Goal: Information Seeking & Learning: Understand process/instructions

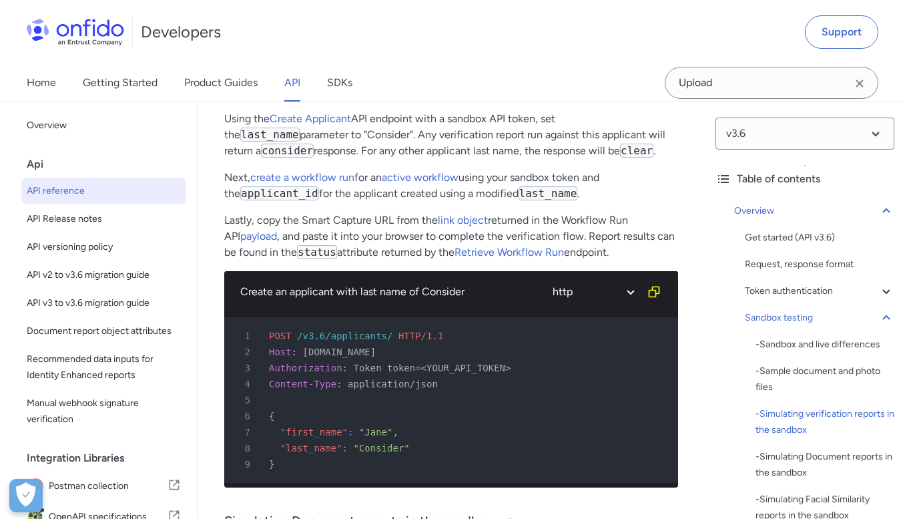
scroll to position [206, 0]
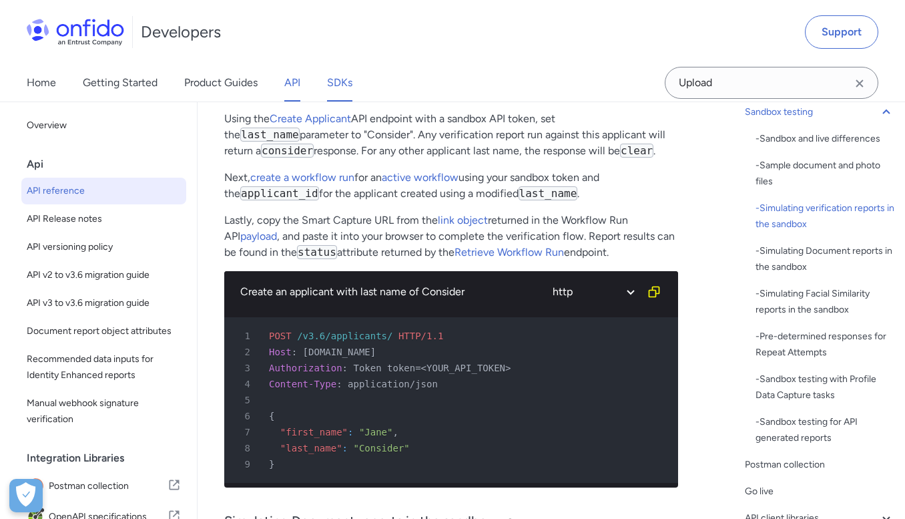
click at [330, 84] on link "SDKs" at bounding box center [339, 82] width 25 height 37
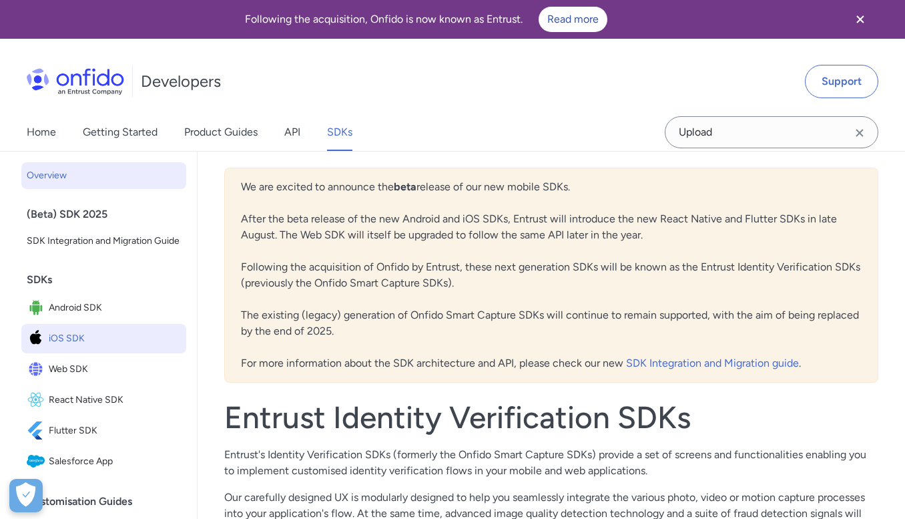
scroll to position [47, 0]
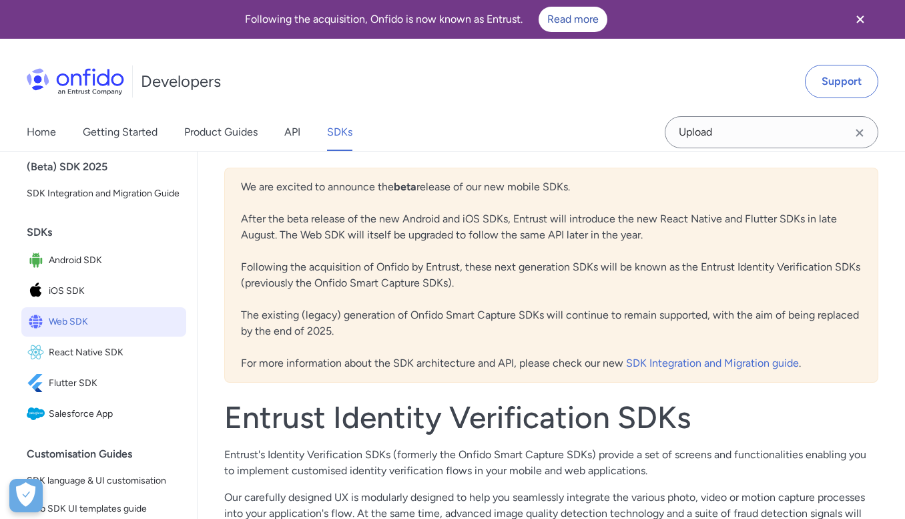
click at [72, 314] on span "Web SDK" at bounding box center [115, 321] width 132 height 19
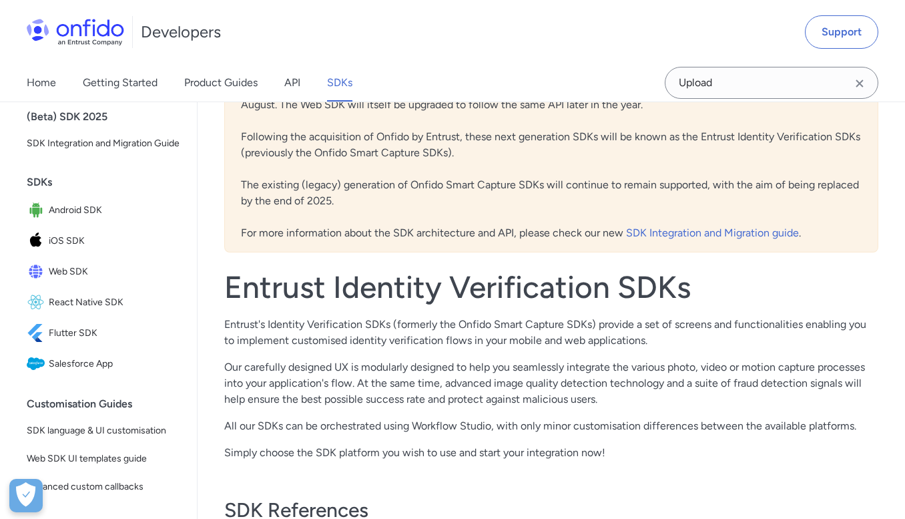
scroll to position [124, 0]
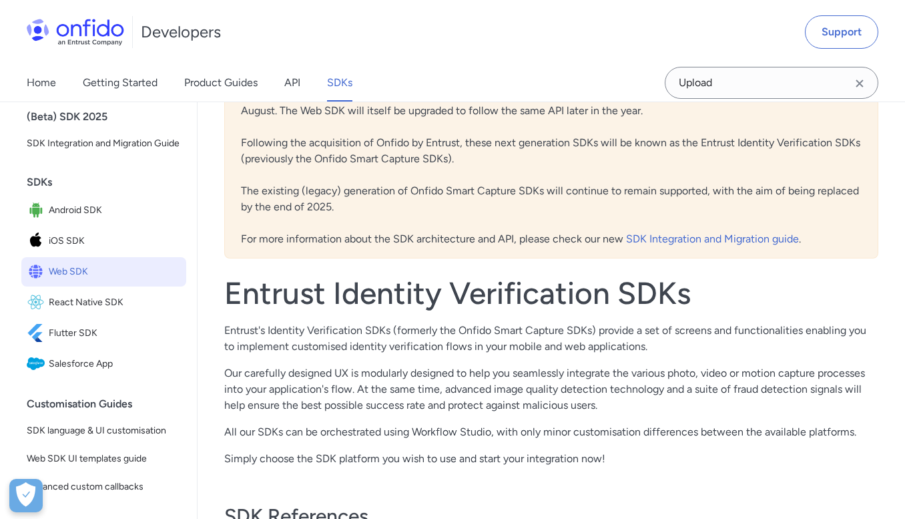
click at [61, 276] on span "Web SDK" at bounding box center [115, 271] width 132 height 19
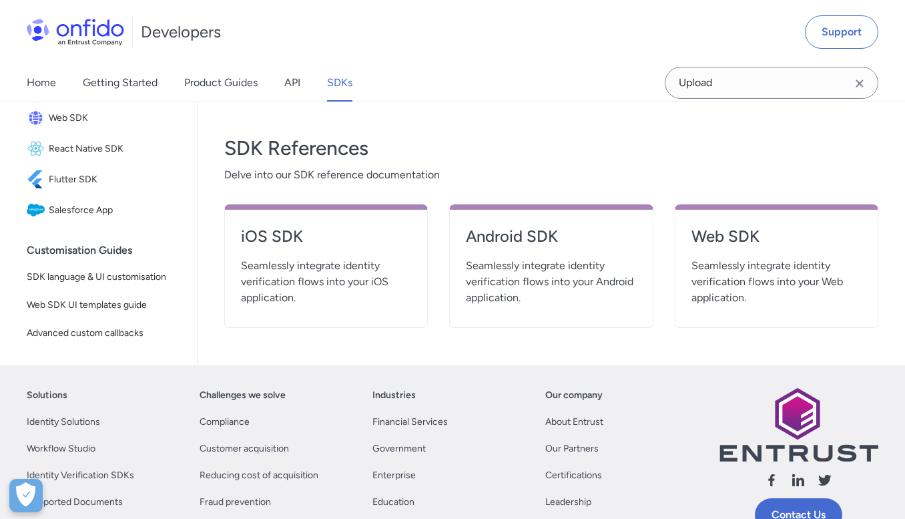
scroll to position [513, 0]
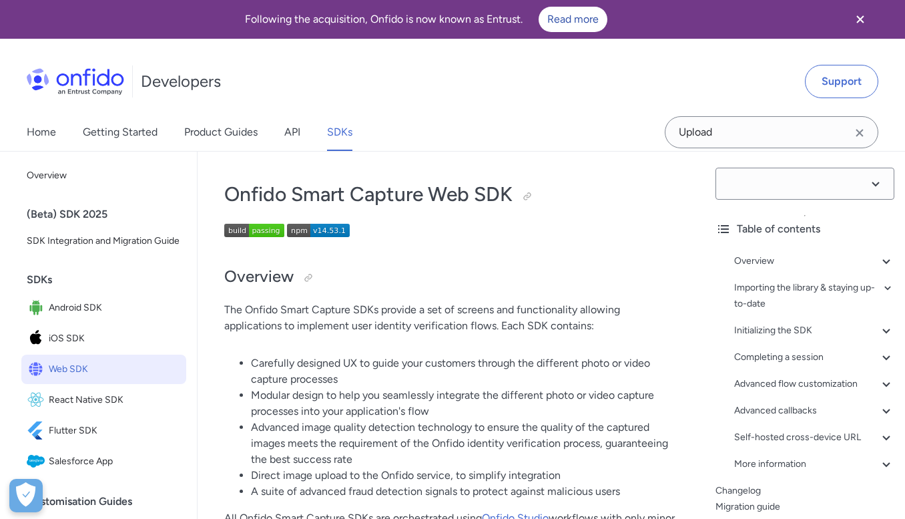
select select "14.53.1"
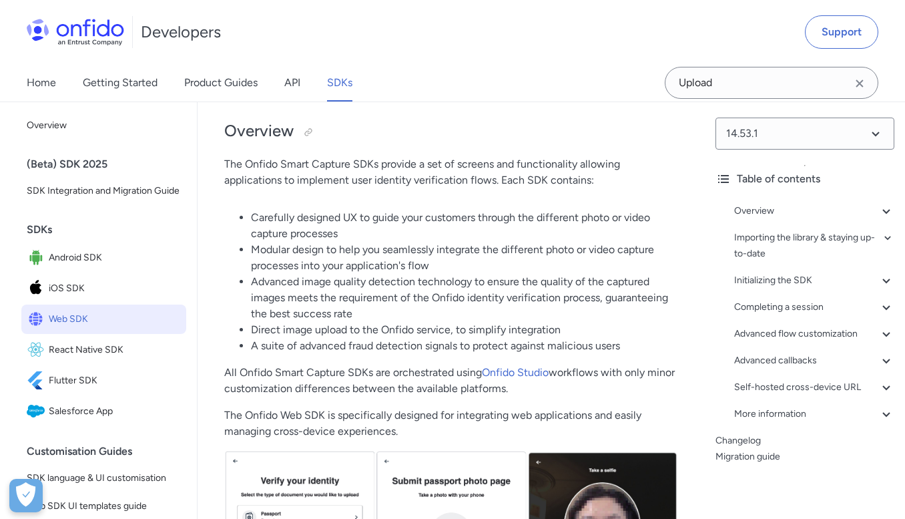
scroll to position [169, 0]
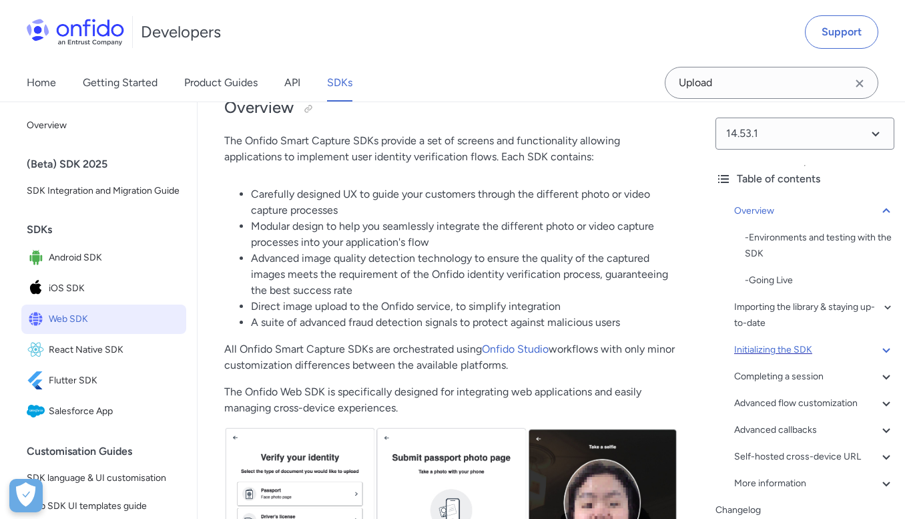
click at [767, 350] on div "Initializing the SDK" at bounding box center [814, 350] width 160 height 16
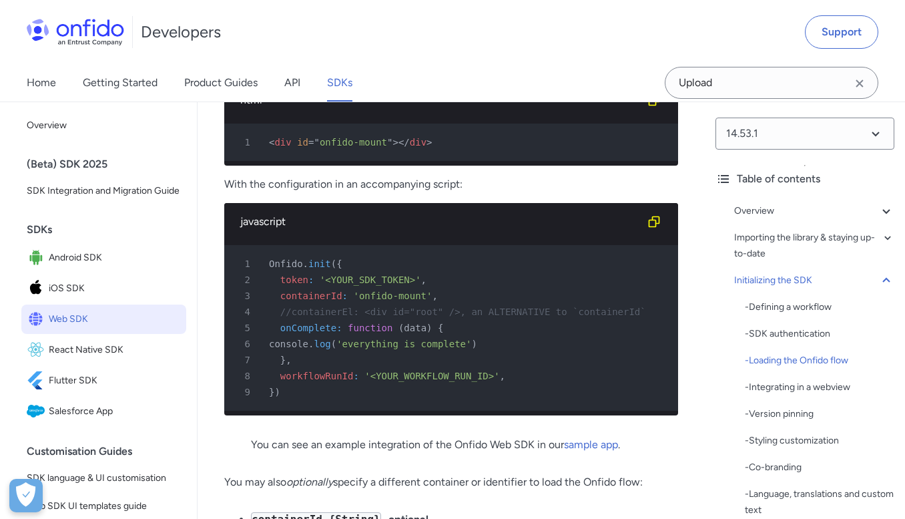
scroll to position [3659, 0]
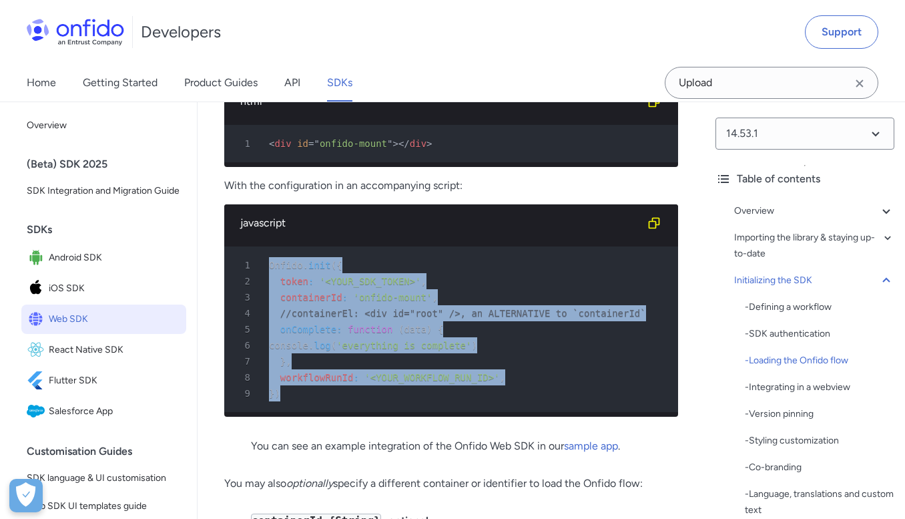
drag, startPoint x: 271, startPoint y: 300, endPoint x: 292, endPoint y: 429, distance: 131.2
click at [292, 412] on pre "1 Onfido . init ( { 2 token : '<YOUR_SDK_TOKEN>' , 3 containerId : 'onfido-moun…" at bounding box center [451, 329] width 454 height 166
copy pre "Onfido . init ( { 2 token : '<YOUR_SDK_TOKEN>' , 3 containerId : 'onfido-mount'…"
click at [653, 108] on icon "Copy code snippet button" at bounding box center [654, 101] width 13 height 13
click at [401, 149] on span "</" at bounding box center [404, 143] width 11 height 11
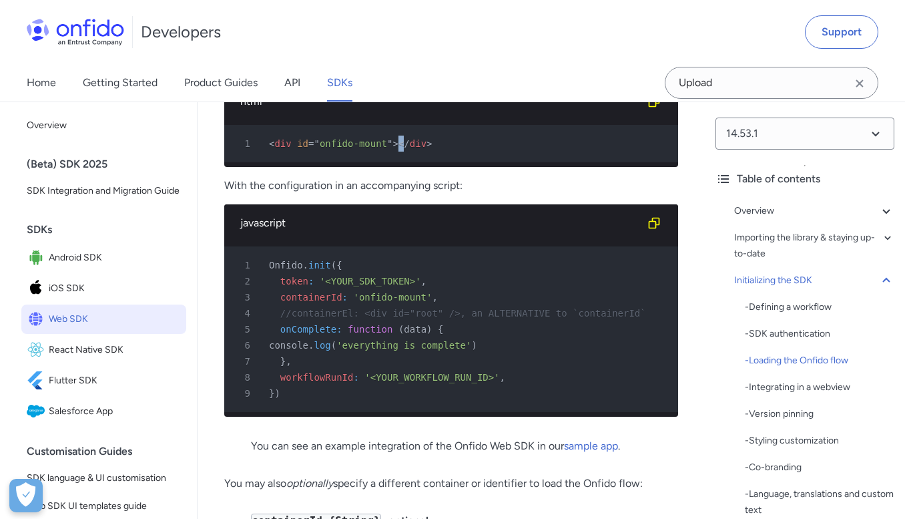
click at [401, 149] on span "</" at bounding box center [404, 143] width 11 height 11
click at [658, 107] on icon "Copy code snippet button" at bounding box center [654, 101] width 11 height 11
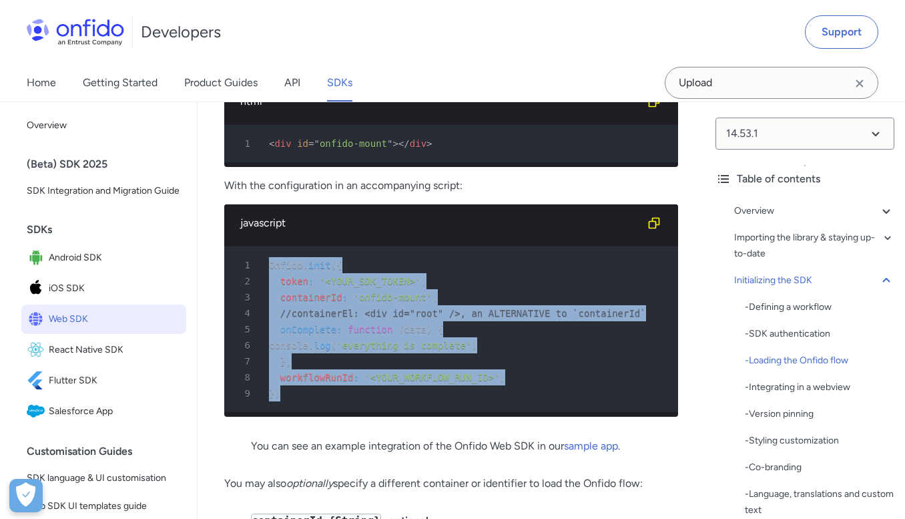
drag, startPoint x: 288, startPoint y: 426, endPoint x: 269, endPoint y: 302, distance: 125.0
click at [268, 301] on pre "1 Onfido . init ( { 2 token : '<YOUR_SDK_TOKEN>' , 3 containerId : 'onfido-moun…" at bounding box center [451, 329] width 454 height 166
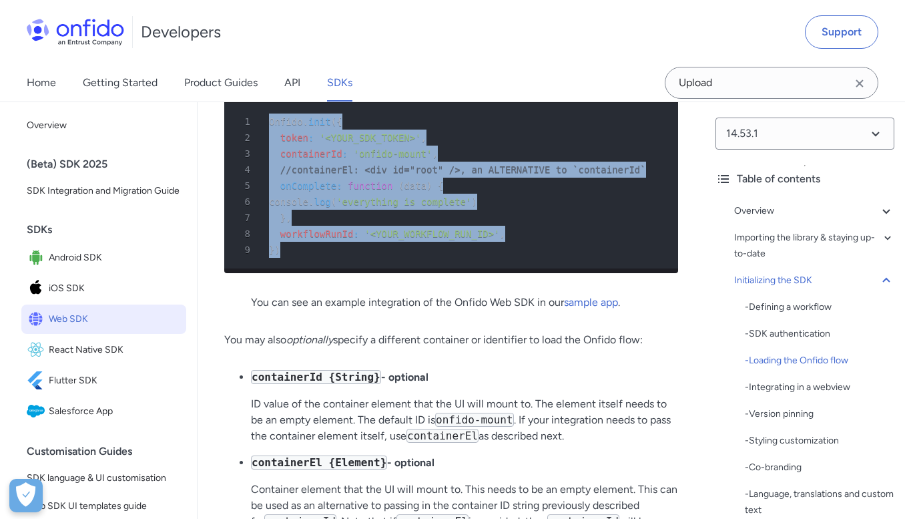
scroll to position [3788, 0]
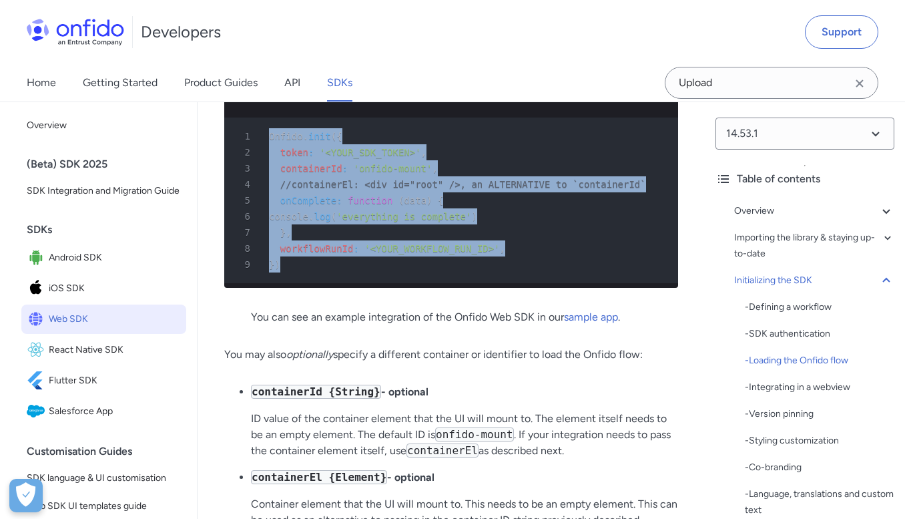
copy pre "Onfido . init ( { 2 token : '<YOUR_SDK_TOKEN>' , 3 containerId : 'onfido-mount'…"
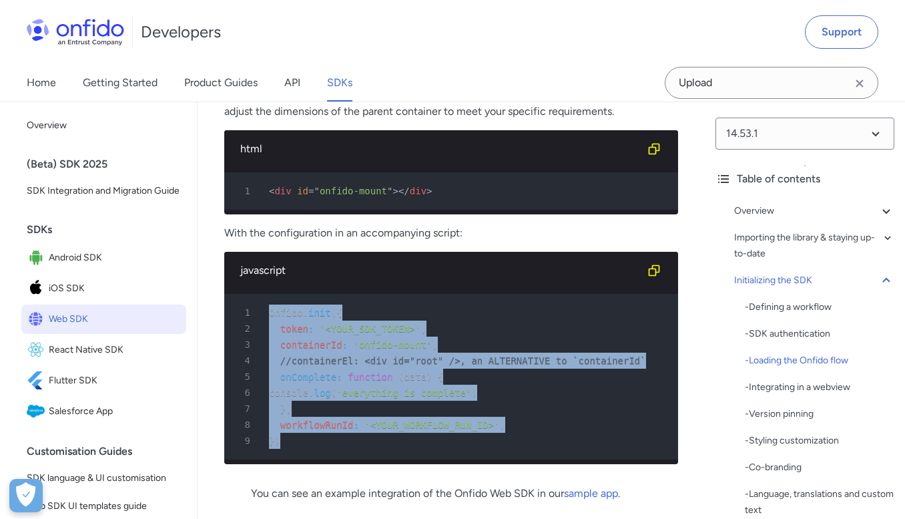
scroll to position [3373, 0]
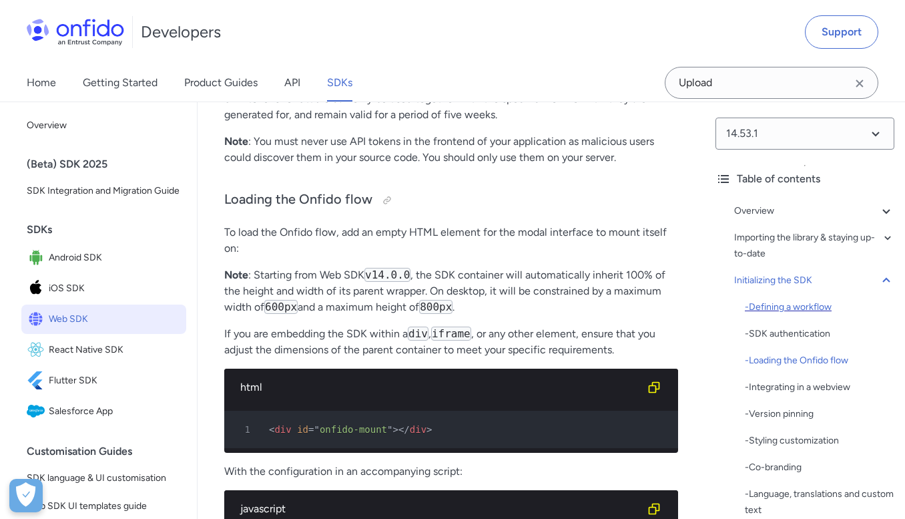
click at [776, 304] on div "- Defining a workflow" at bounding box center [820, 307] width 150 height 16
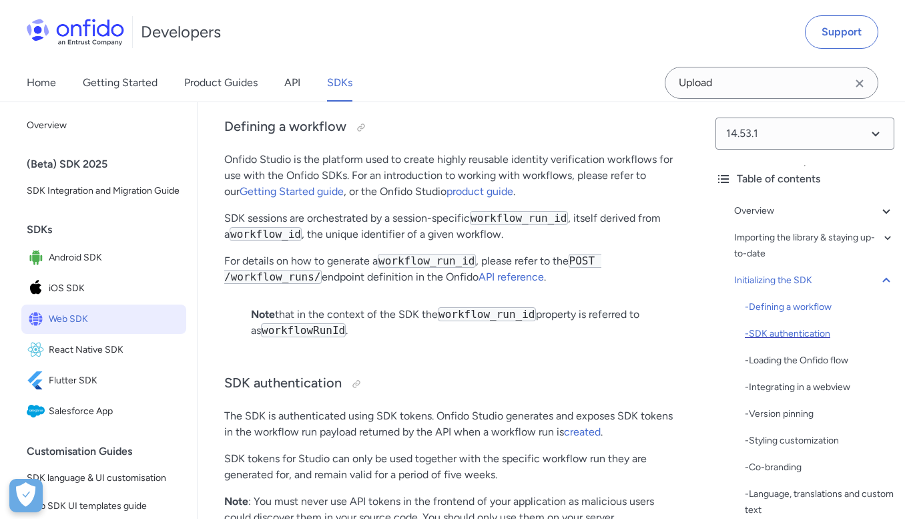
click at [778, 336] on div "- SDK authentication" at bounding box center [820, 334] width 150 height 16
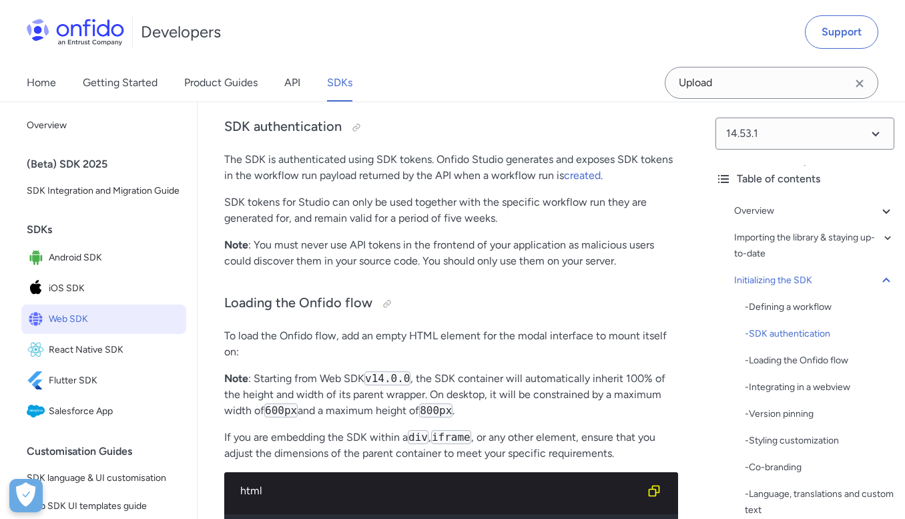
click at [765, 200] on div "Overview - Environments and testing with the SDK - Going Live Importing the lib…" at bounding box center [805, 443] width 179 height 491
click at [765, 206] on div "Overview" at bounding box center [814, 211] width 160 height 16
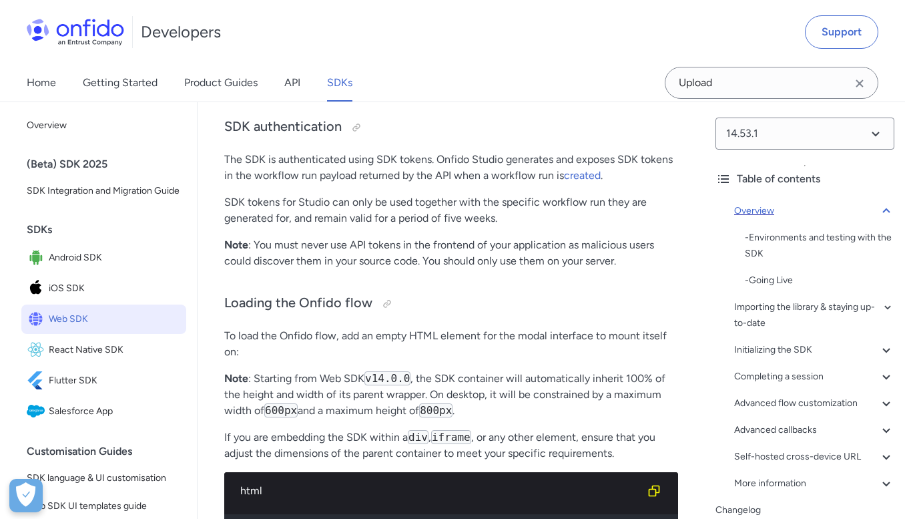
scroll to position [121, 0]
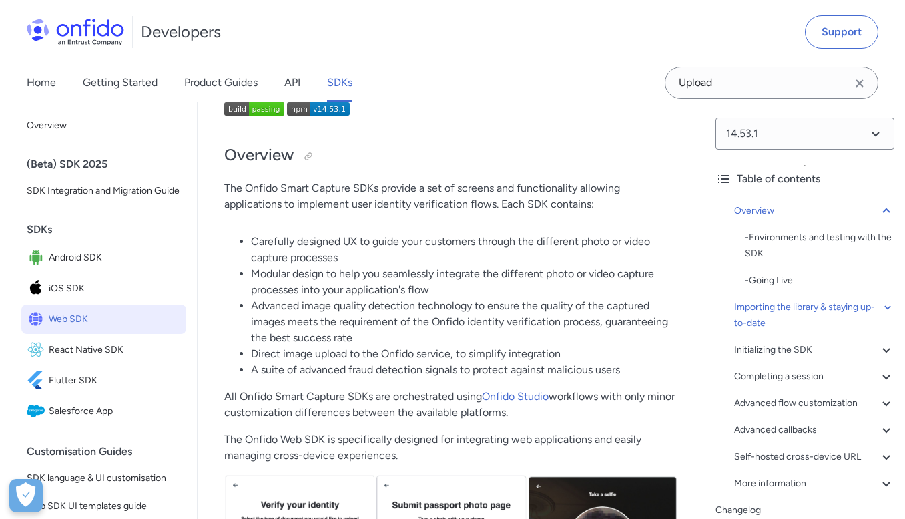
click at [762, 302] on div "Importing the library & staying up-to-date" at bounding box center [814, 315] width 160 height 32
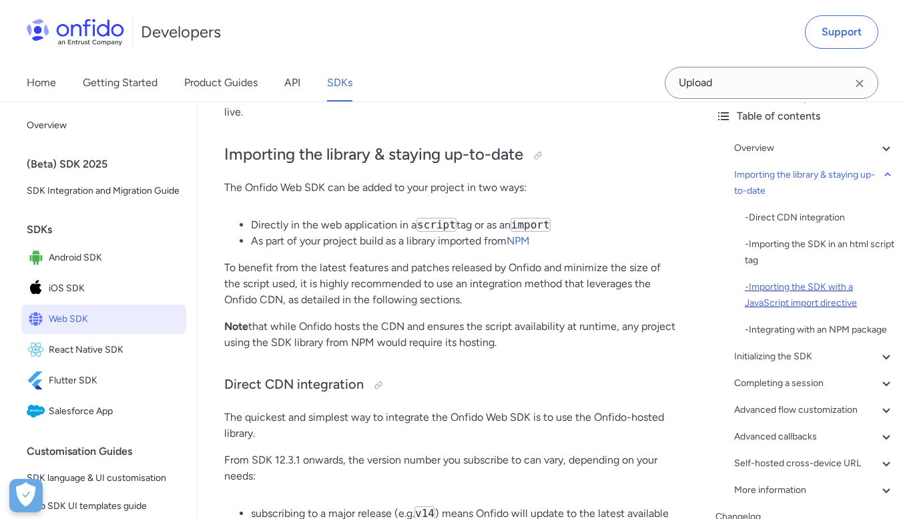
scroll to position [79, 0]
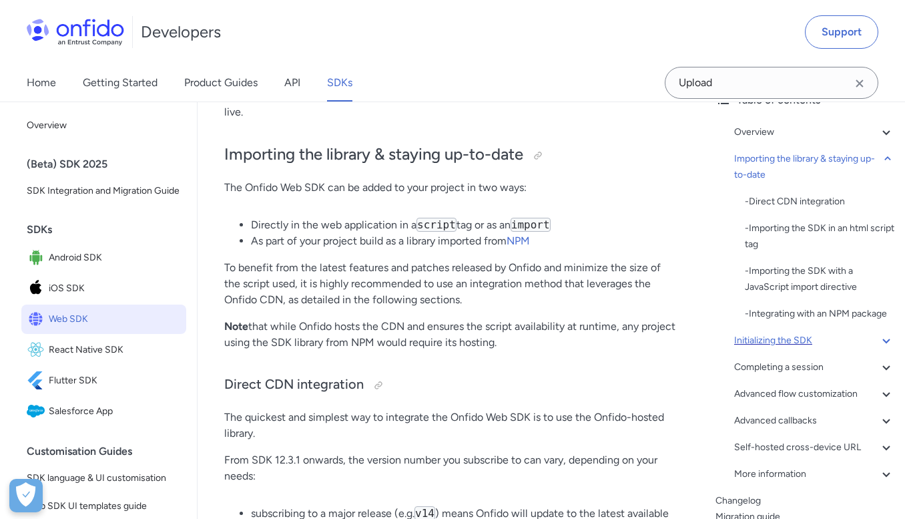
click at [784, 340] on div "Initializing the SDK" at bounding box center [814, 340] width 160 height 16
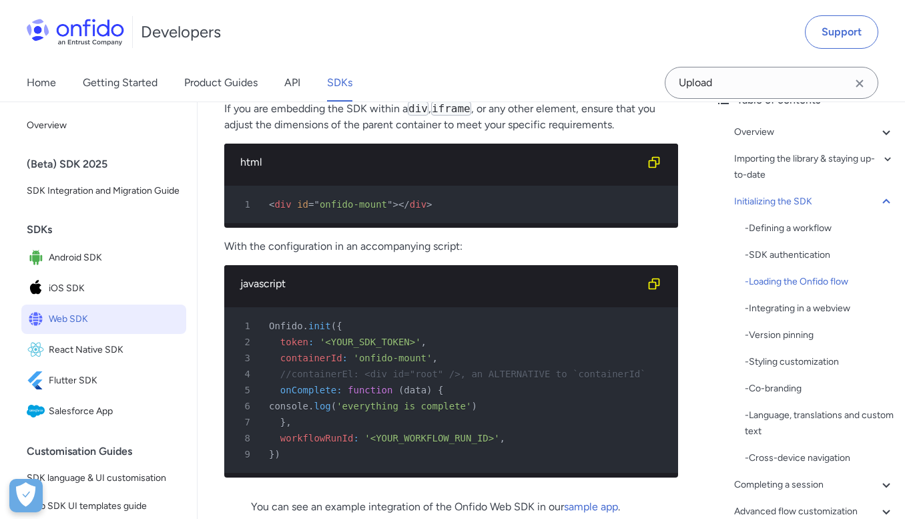
scroll to position [3590, 0]
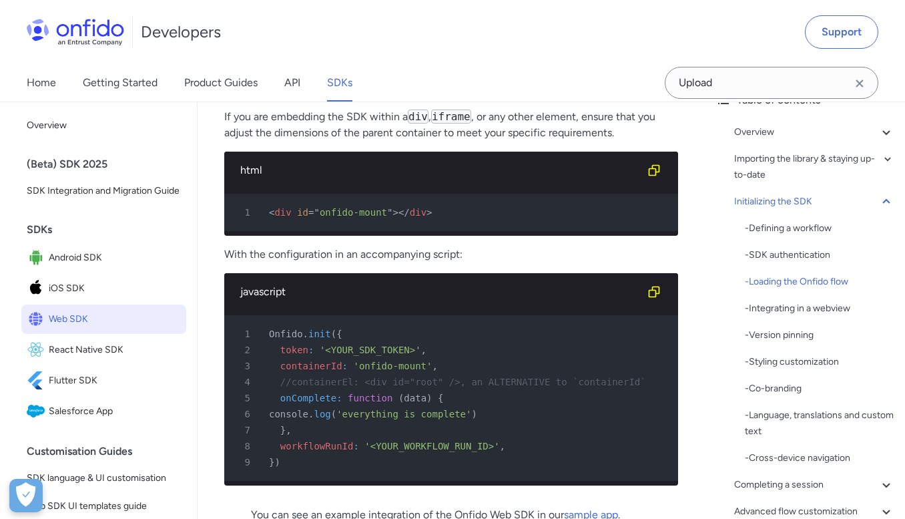
click at [264, 300] on div "javascript" at bounding box center [440, 292] width 401 height 16
click at [248, 178] on div "html" at bounding box center [440, 170] width 401 height 16
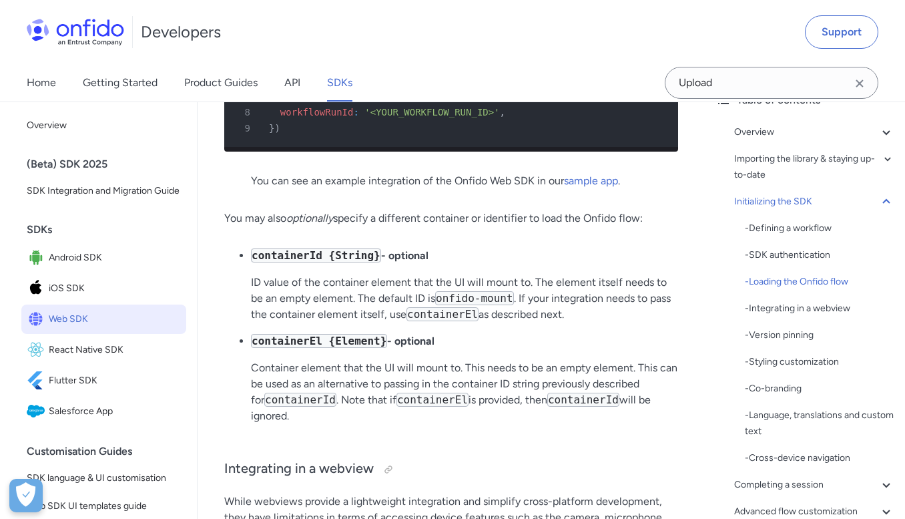
scroll to position [3933, 0]
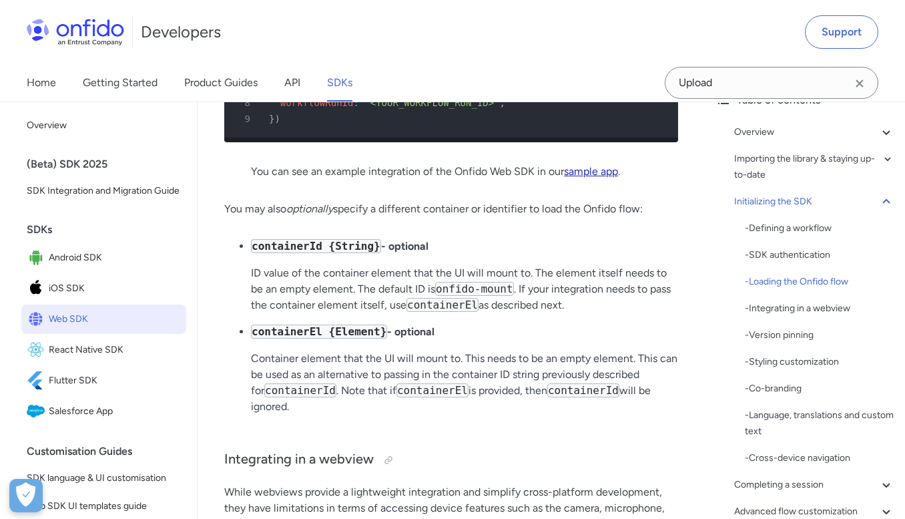
click at [597, 178] on link "sample app" at bounding box center [591, 171] width 54 height 13
